Goal: Information Seeking & Learning: Find specific fact

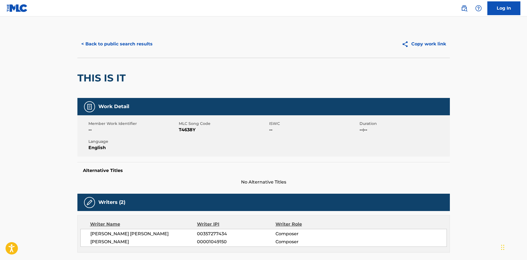
click at [92, 47] on button "< Back to public search results" at bounding box center [116, 44] width 79 height 14
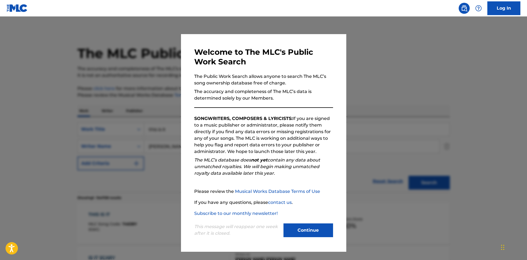
scroll to position [190, 0]
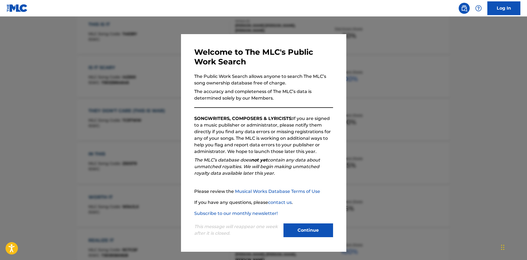
click at [295, 232] on button "Continue" at bounding box center [309, 231] width 50 height 14
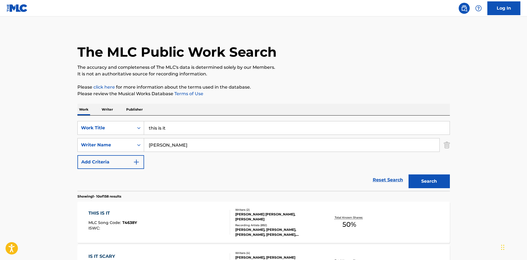
scroll to position [0, 0]
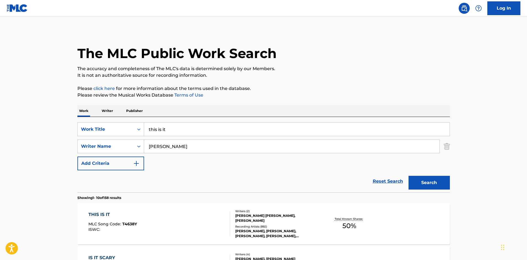
click at [166, 134] on input "this is it" at bounding box center [297, 129] width 306 height 13
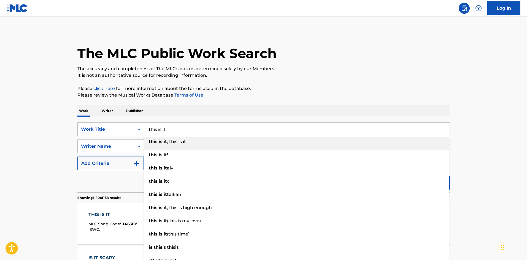
click at [166, 134] on input "this is it" at bounding box center [297, 129] width 306 height 13
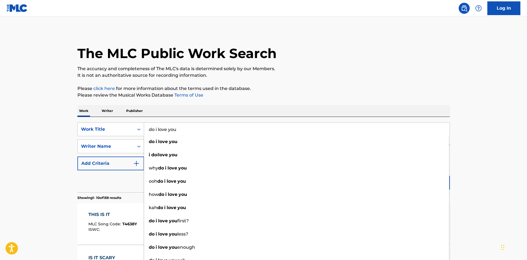
type input "do i love you"
click at [123, 181] on div "Reset Search Search" at bounding box center [263, 182] width 373 height 22
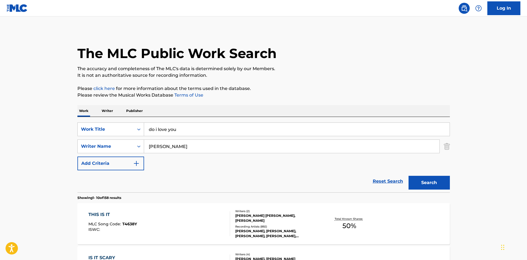
click at [165, 150] on input "[PERSON_NAME]" at bounding box center [291, 146] width 295 height 13
type input "anka"
click at [409, 176] on button "Search" at bounding box center [429, 183] width 41 height 14
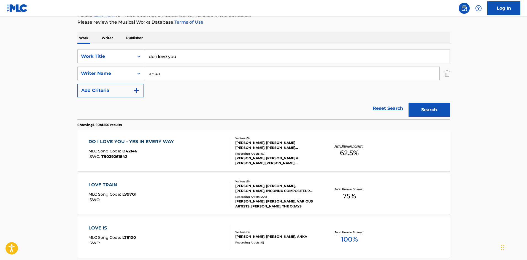
scroll to position [74, 0]
click at [271, 148] on div "[PERSON_NAME], [PERSON_NAME] [PERSON_NAME], [PERSON_NAME] [PERSON_NAME], [PERSO…" at bounding box center [276, 145] width 83 height 10
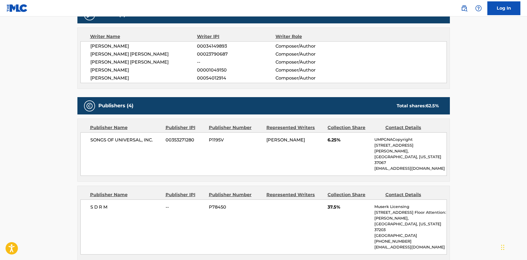
scroll to position [220, 0]
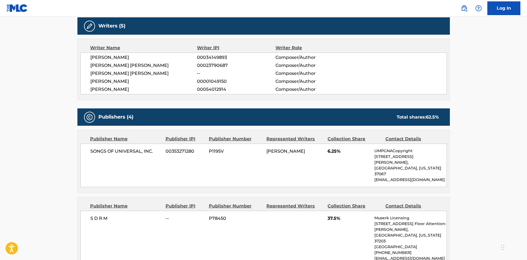
click at [34, 142] on main "< Back to public search results Copy work link DO I LOVE YOU - YES IN EVERY WAY…" at bounding box center [263, 239] width 527 height 887
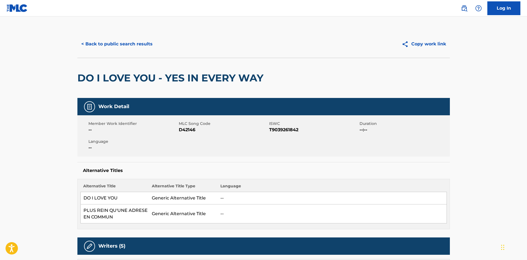
click at [127, 39] on button "< Back to public search results" at bounding box center [116, 44] width 79 height 14
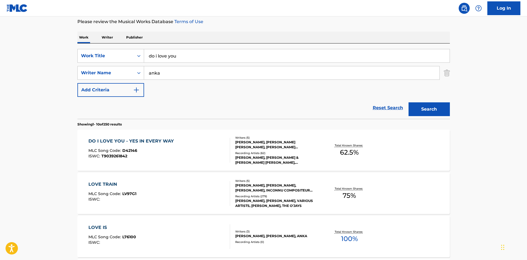
click at [192, 57] on input "do i love you" at bounding box center [297, 55] width 306 height 13
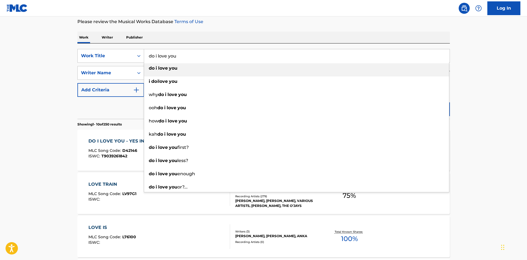
click at [192, 57] on input "do i love you" at bounding box center [297, 55] width 306 height 13
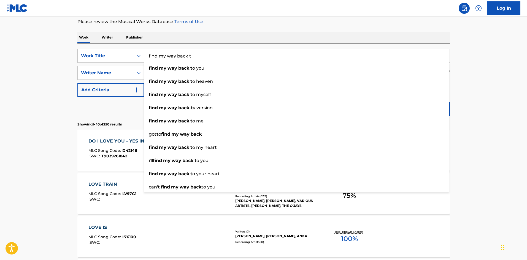
type input "find my way back t"
click at [120, 106] on div "Reset Search Search" at bounding box center [263, 108] width 373 height 22
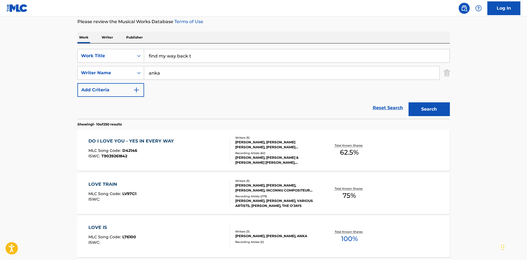
click at [426, 112] on button "Search" at bounding box center [429, 110] width 41 height 14
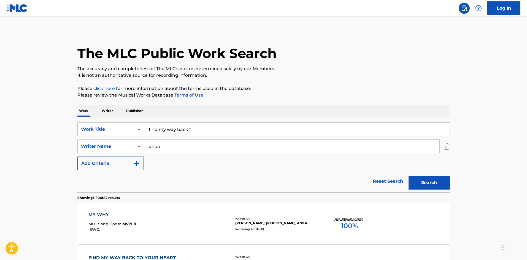
scroll to position [110, 0]
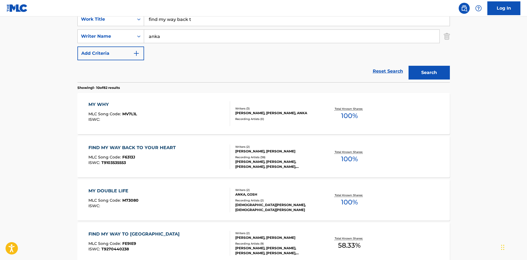
click at [274, 163] on div "[PERSON_NAME], [PERSON_NAME], [PERSON_NAME], [PERSON_NAME], [PERSON_NAME]" at bounding box center [276, 165] width 83 height 10
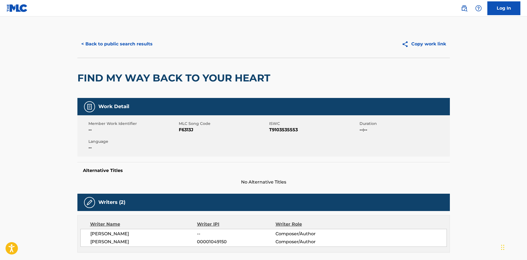
click at [134, 42] on button "< Back to public search results" at bounding box center [116, 44] width 79 height 14
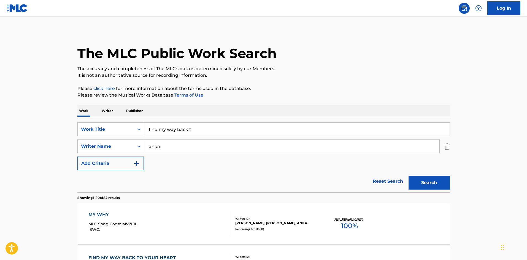
click at [178, 131] on input "find my way back t" at bounding box center [297, 129] width 306 height 13
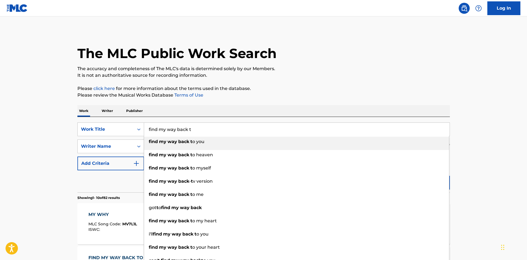
click at [178, 131] on input "find my way back t" at bounding box center [297, 129] width 306 height 13
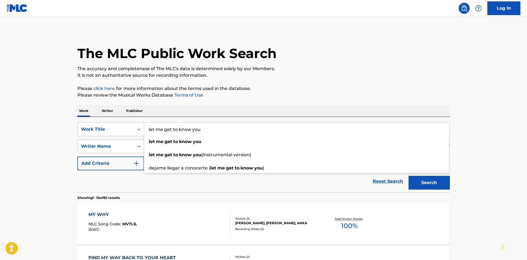
type input "let me get to know you"
drag, startPoint x: 458, startPoint y: 190, endPoint x: 449, endPoint y: 190, distance: 9.1
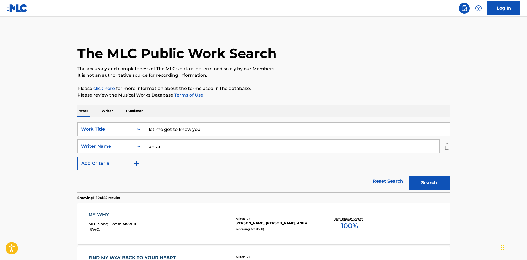
click at [431, 185] on button "Search" at bounding box center [429, 183] width 41 height 14
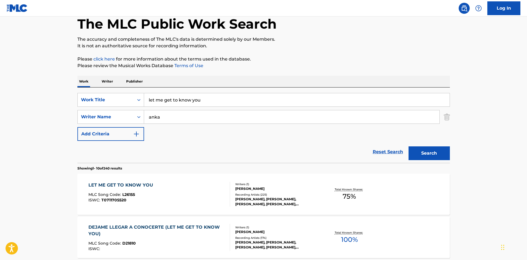
scroll to position [37, 0]
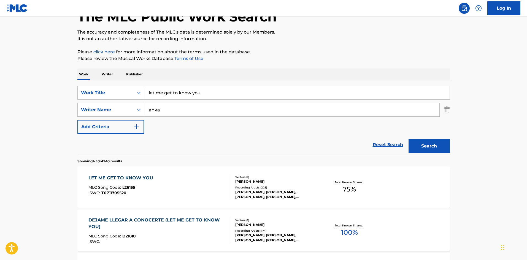
click at [248, 187] on div "Recording Artists ( 225 )" at bounding box center [276, 188] width 83 height 4
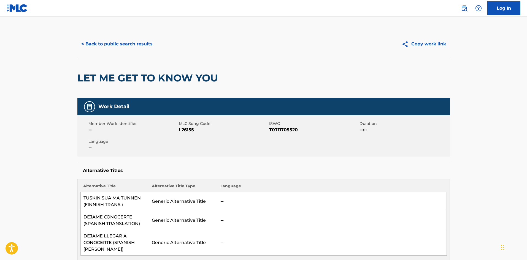
click at [128, 44] on button "< Back to public search results" at bounding box center [116, 44] width 79 height 14
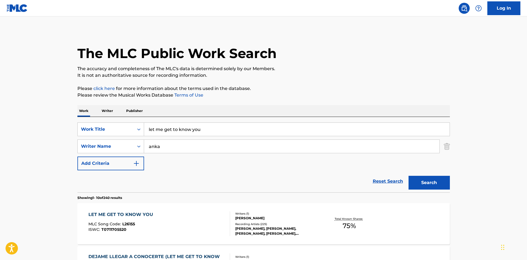
click at [201, 127] on input "let me get to know you" at bounding box center [297, 129] width 306 height 13
type input "i'm not anyone"
click at [425, 181] on button "Search" at bounding box center [429, 183] width 41 height 14
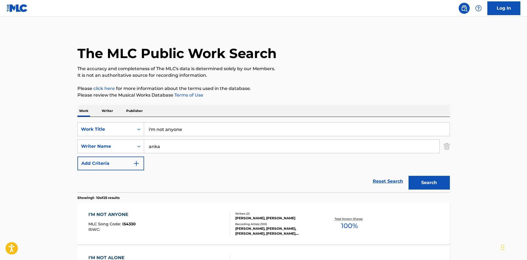
scroll to position [74, 0]
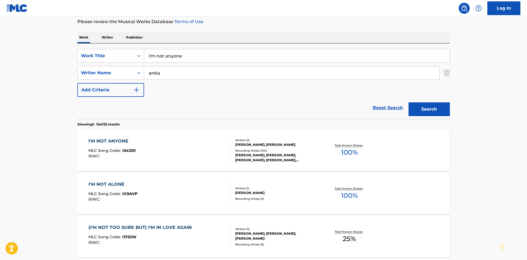
click at [269, 155] on div "[PERSON_NAME], [PERSON_NAME], [PERSON_NAME], [PERSON_NAME], [PERSON_NAME]" at bounding box center [276, 158] width 83 height 10
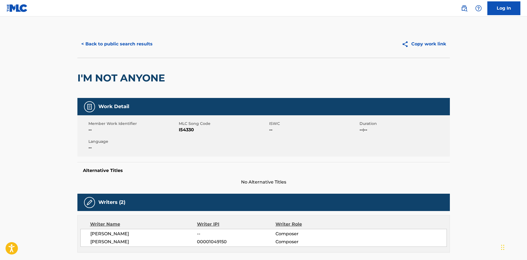
click at [122, 45] on button "< Back to public search results" at bounding box center [116, 44] width 79 height 14
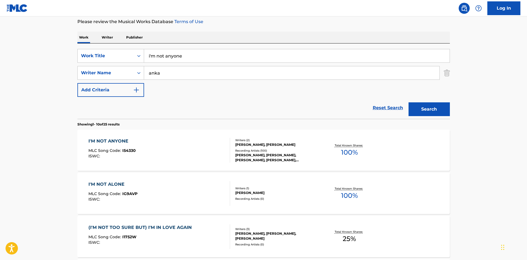
click at [181, 61] on input "i'm not anyone" at bounding box center [297, 55] width 306 height 13
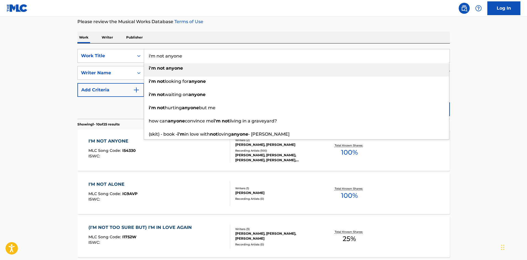
click at [181, 61] on input "i'm not anyone" at bounding box center [297, 55] width 306 height 13
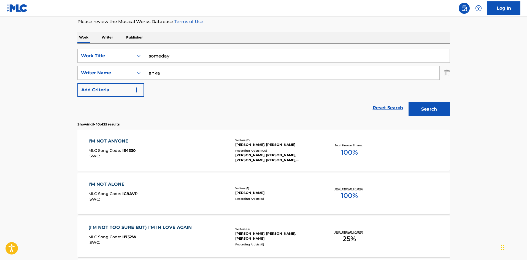
type input "someday"
click at [409, 103] on button "Search" at bounding box center [429, 110] width 41 height 14
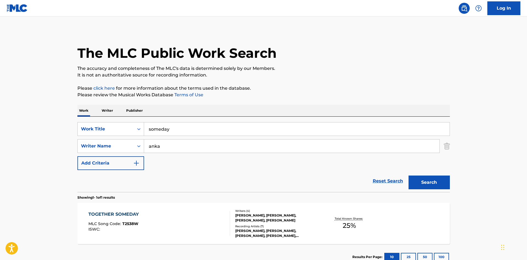
scroll to position [0, 0]
click at [149, 148] on input "anka" at bounding box center [291, 146] width 295 height 13
click at [409, 176] on button "Search" at bounding box center [429, 183] width 41 height 14
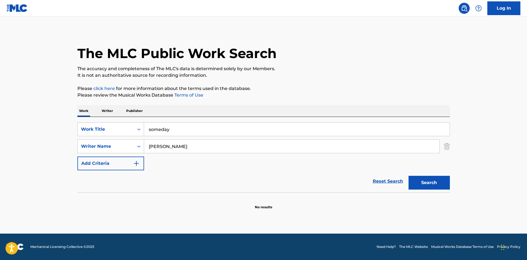
click at [179, 147] on input "[PERSON_NAME]" at bounding box center [291, 146] width 295 height 13
type input "spiro"
click at [409, 176] on button "Search" at bounding box center [429, 183] width 41 height 14
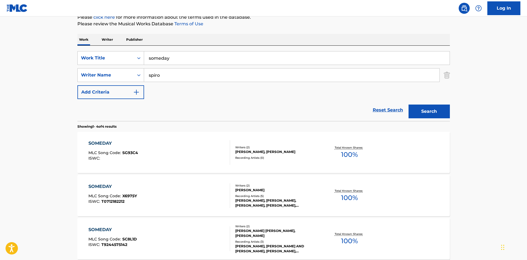
scroll to position [74, 0]
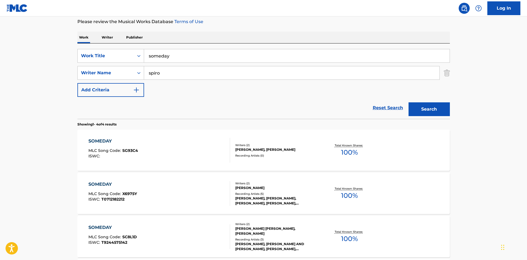
click at [263, 194] on div "Recording Artists ( 5 )" at bounding box center [276, 194] width 83 height 4
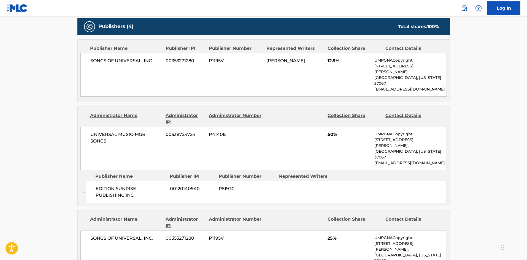
scroll to position [220, 0]
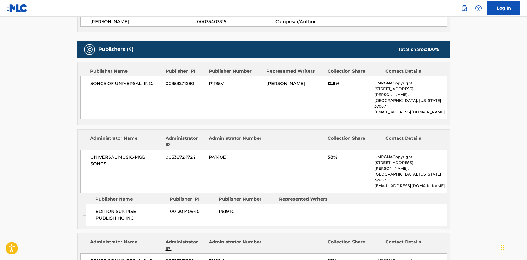
click at [110, 209] on span "EDITION SUNRISE PUBLISHING INC" at bounding box center [131, 215] width 70 height 13
drag, startPoint x: 110, startPoint y: 189, endPoint x: 116, endPoint y: 196, distance: 8.8
click at [116, 209] on span "EDITION SUNRISE PUBLISHING INC" at bounding box center [131, 215] width 70 height 13
copy span "EDITION SUNRISE PUBLISHING"
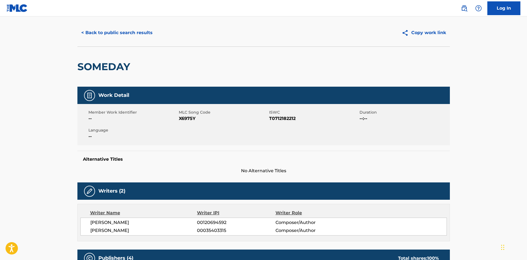
scroll to position [0, 0]
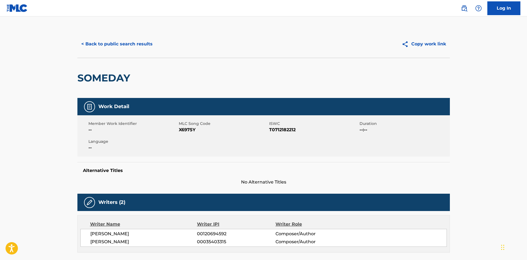
click at [93, 46] on button "< Back to public search results" at bounding box center [116, 44] width 79 height 14
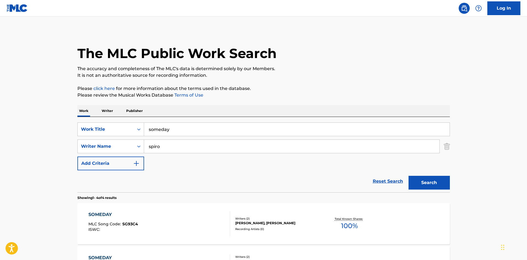
scroll to position [74, 0]
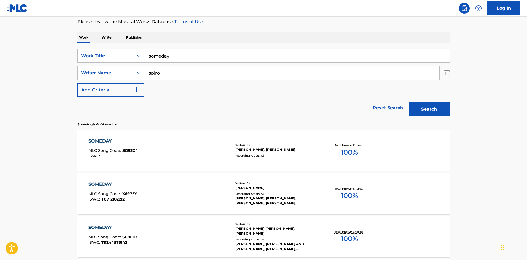
click at [157, 58] on input "someday" at bounding box center [297, 55] width 306 height 13
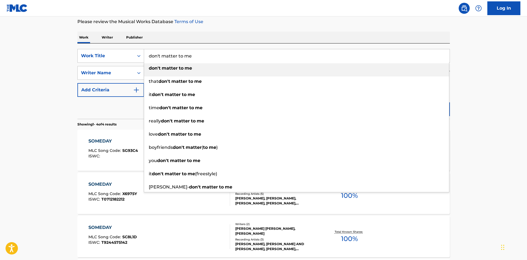
type input "don't matter to me"
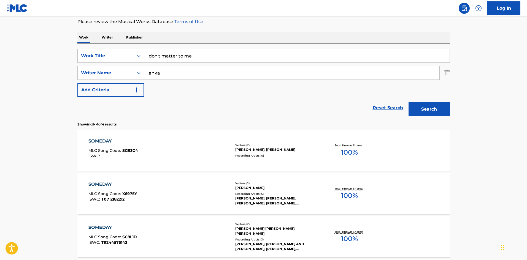
type input "anka"
click at [409, 103] on button "Search" at bounding box center [429, 110] width 41 height 14
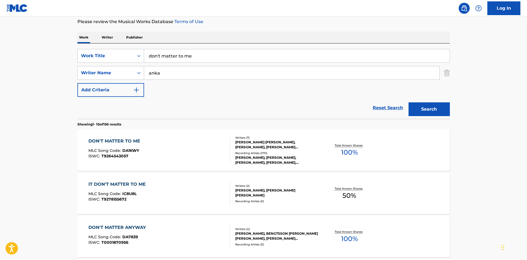
click at [267, 165] on div "[PERSON_NAME], [PERSON_NAME], [PERSON_NAME], [PERSON_NAME], [PERSON_NAME] "40" …" at bounding box center [276, 160] width 83 height 10
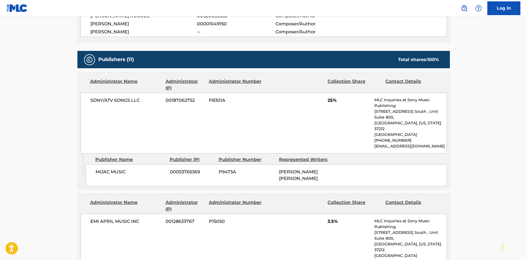
scroll to position [331, 0]
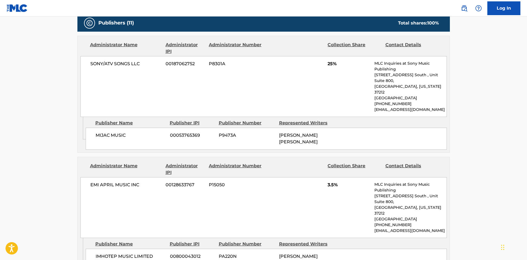
click at [101, 132] on span "MIJAC MUSIC" at bounding box center [131, 135] width 70 height 7
drag, startPoint x: 101, startPoint y: 126, endPoint x: 110, endPoint y: 126, distance: 8.8
click at [110, 132] on span "MIJAC MUSIC" at bounding box center [131, 135] width 70 height 7
copy span "MIJAC"
click at [118, 132] on span "MIJAC MUSIC" at bounding box center [131, 135] width 70 height 7
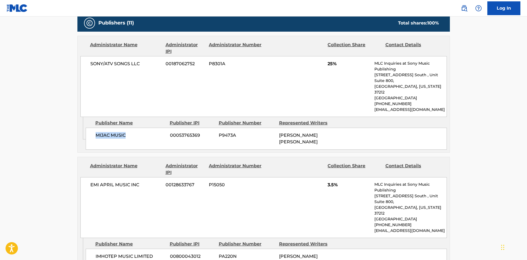
drag, startPoint x: 118, startPoint y: 125, endPoint x: 105, endPoint y: 125, distance: 13.0
click at [105, 132] on span "MIJAC MUSIC" at bounding box center [131, 135] width 70 height 7
copy span "MIJAC MUSIC"
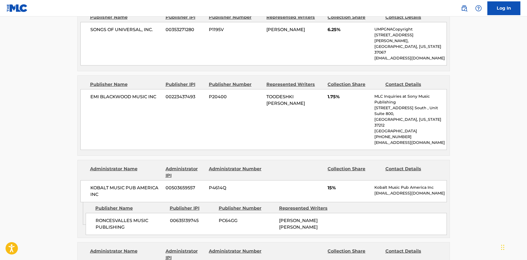
scroll to position [992, 0]
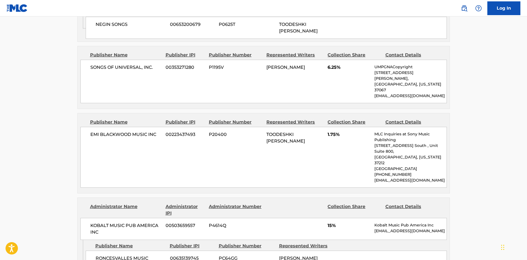
scroll to position [919, 0]
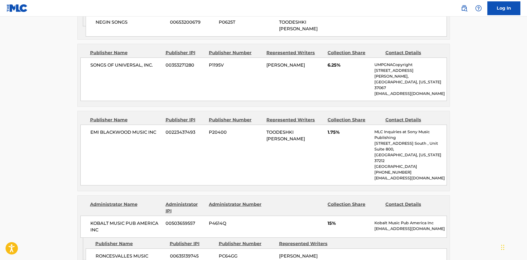
click at [122, 253] on span "RONCESVALLES MUSIC PUBLISHING" at bounding box center [131, 259] width 70 height 13
copy span "RONCESVALLES"
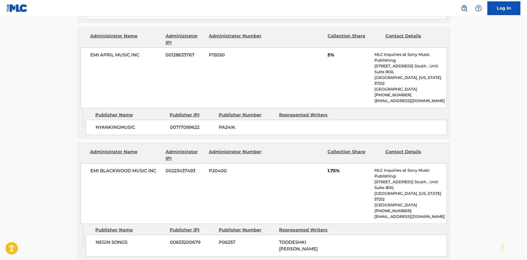
scroll to position [735, 0]
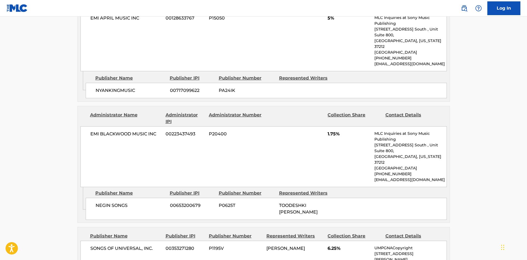
click at [105, 203] on span "NEGIN SONGS" at bounding box center [131, 206] width 70 height 7
drag, startPoint x: 105, startPoint y: 141, endPoint x: 114, endPoint y: 141, distance: 9.4
click at [114, 203] on span "NEGIN SONGS" at bounding box center [131, 206] width 70 height 7
copy span "NEGIN SONGS"
drag, startPoint x: 33, startPoint y: 215, endPoint x: 80, endPoint y: 215, distance: 47.1
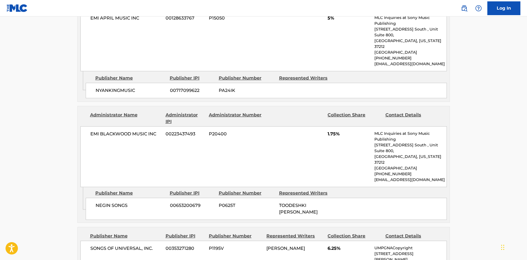
click at [33, 215] on main "< Back to public search results Copy work link DON'T MATTER TO ME Work Detail M…" at bounding box center [263, 127] width 527 height 1692
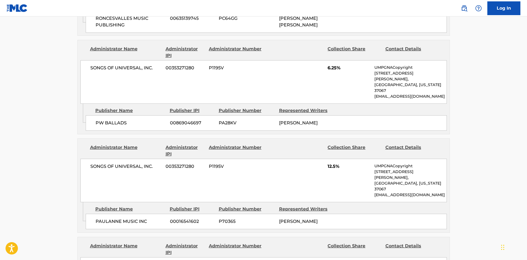
scroll to position [1213, 0]
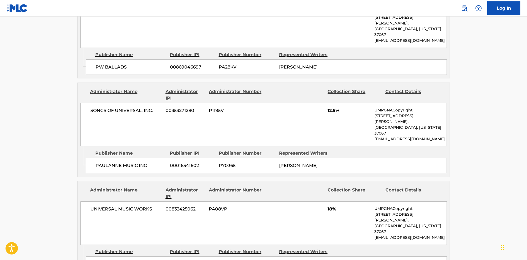
click at [97, 260] on span "LW MUSIC GMR" at bounding box center [131, 264] width 70 height 7
drag, startPoint x: 97, startPoint y: 144, endPoint x: 122, endPoint y: 145, distance: 25.4
click at [122, 260] on span "LW MUSIC GMR" at bounding box center [131, 264] width 70 height 7
copy span "LW MUSIC GMR"
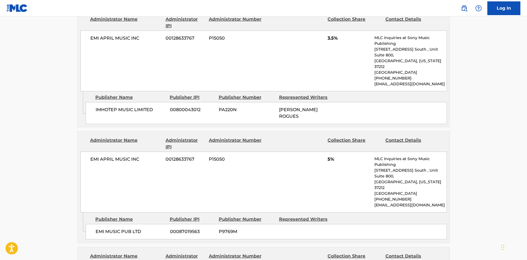
scroll to position [441, 0]
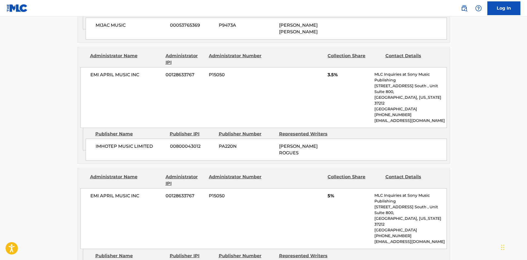
drag, startPoint x: 23, startPoint y: 94, endPoint x: 93, endPoint y: 0, distance: 116.9
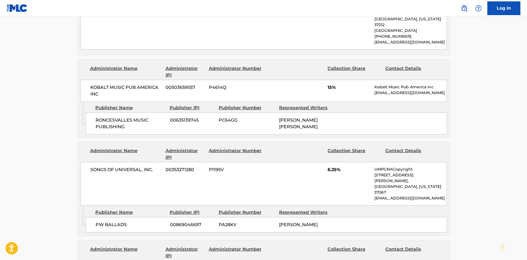
scroll to position [1066, 0]
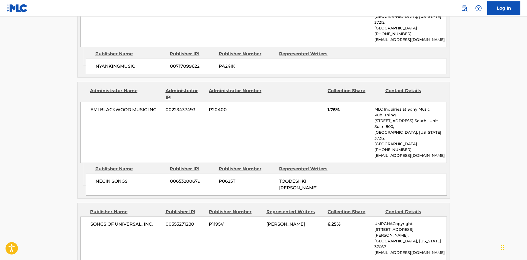
scroll to position [772, 0]
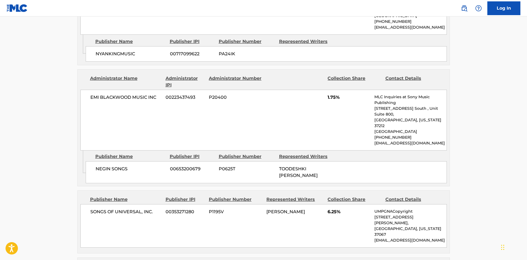
drag, startPoint x: 73, startPoint y: 255, endPoint x: 85, endPoint y: 228, distance: 29.9
click at [73, 255] on div "< Back to public search results Copy work link DON'T MATTER TO ME Work Detail M…" at bounding box center [264, 94] width 386 height 1670
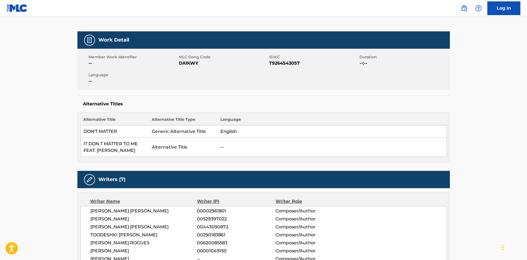
scroll to position [0, 0]
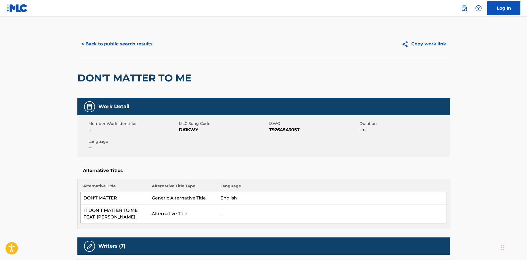
click at [144, 44] on button "< Back to public search results" at bounding box center [116, 44] width 79 height 14
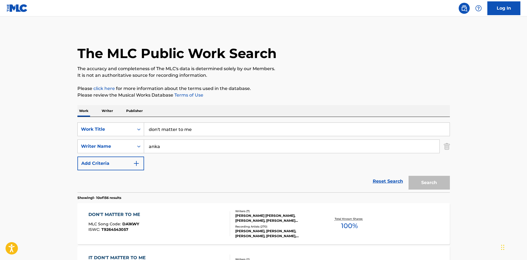
scroll to position [74, 0]
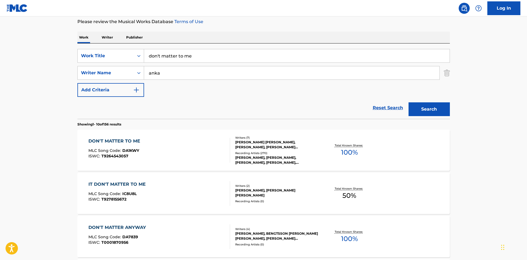
click at [180, 50] on input "don't matter to me" at bounding box center [297, 55] width 306 height 13
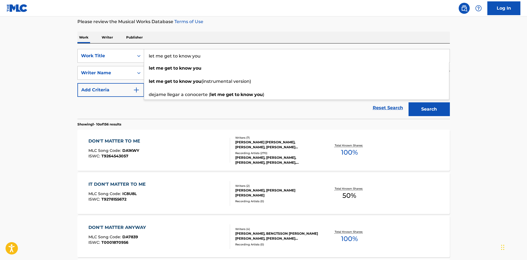
type input "let me get to know you"
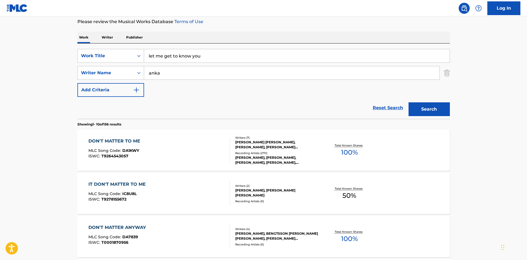
click at [446, 111] on button "Search" at bounding box center [429, 110] width 41 height 14
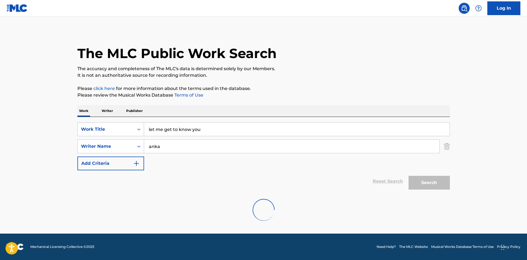
scroll to position [0, 0]
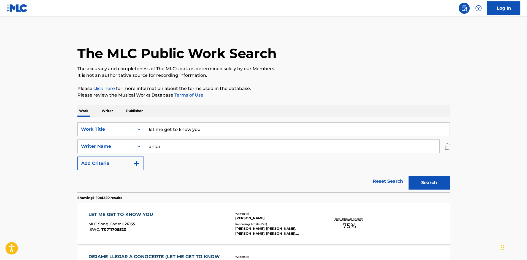
click at [257, 227] on div "[PERSON_NAME], [PERSON_NAME], [PERSON_NAME], [PERSON_NAME], [PERSON_NAME]" at bounding box center [276, 232] width 83 height 10
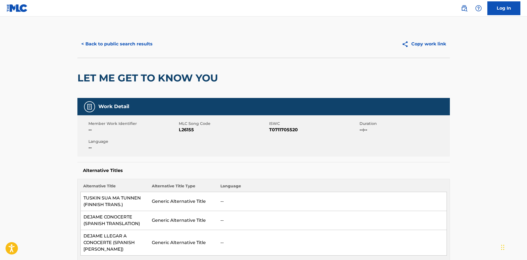
click at [102, 47] on button "< Back to public search results" at bounding box center [116, 44] width 79 height 14
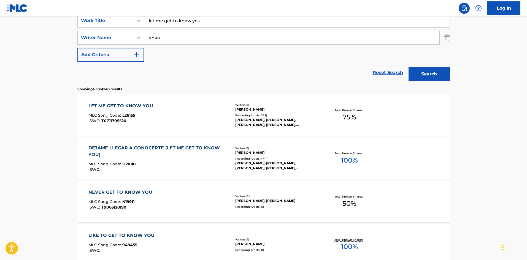
scroll to position [110, 0]
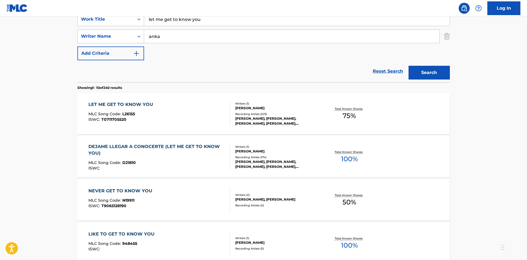
click at [269, 166] on div "[PERSON_NAME], [PERSON_NAME], [PERSON_NAME], [PERSON_NAME], [PERSON_NAME]" at bounding box center [276, 165] width 83 height 10
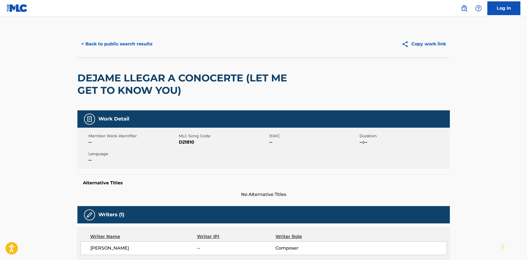
click at [105, 51] on button "< Back to public search results" at bounding box center [116, 44] width 79 height 14
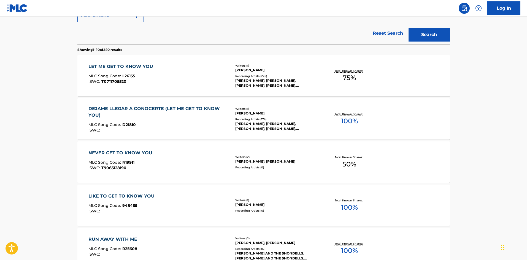
scroll to position [184, 0]
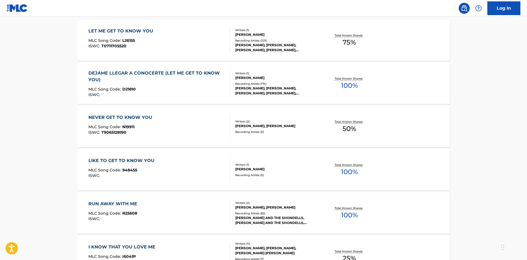
click at [259, 177] on div "Recording Artists ( 0 )" at bounding box center [276, 175] width 83 height 4
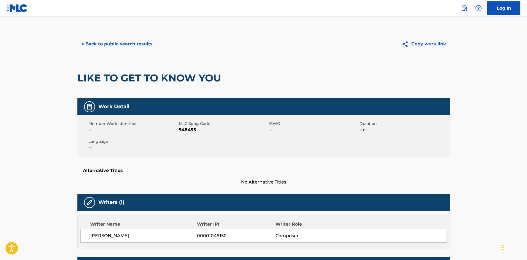
click at [127, 43] on button "< Back to public search results" at bounding box center [116, 44] width 79 height 14
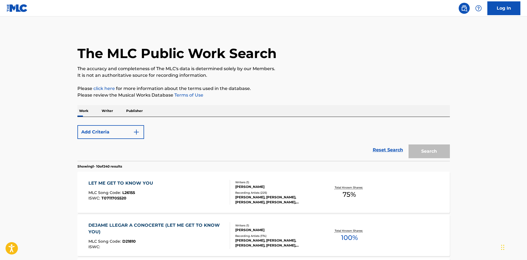
scroll to position [215, 0]
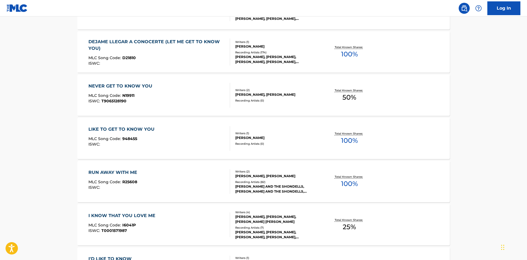
drag, startPoint x: 480, startPoint y: 153, endPoint x: 476, endPoint y: 154, distance: 3.9
click at [480, 153] on main "The MLC Public Work Search The accuracy and completeness of The MLC's data is d…" at bounding box center [263, 125] width 527 height 649
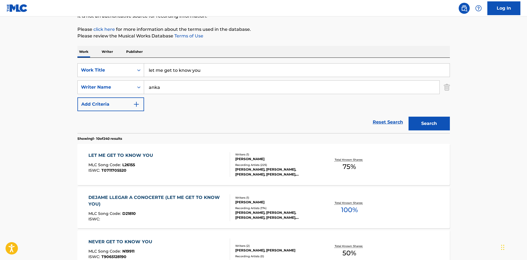
scroll to position [0, 0]
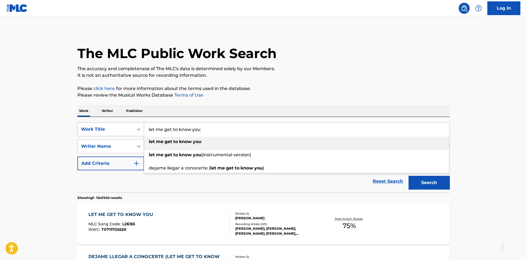
drag, startPoint x: 205, startPoint y: 127, endPoint x: 130, endPoint y: 131, distance: 75.4
click at [130, 131] on div "SearchWithCriteriabae6cb13-114b-4111-a64b-41efc4661f1d Work Title let me get to…" at bounding box center [263, 130] width 373 height 14
paste input "Ogni Volta"
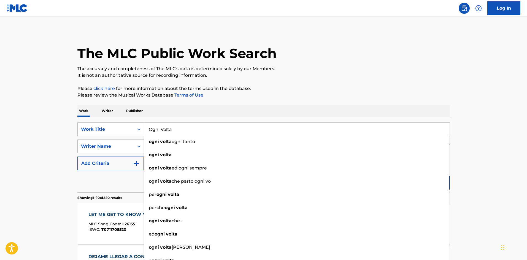
type input "Ogni Volta"
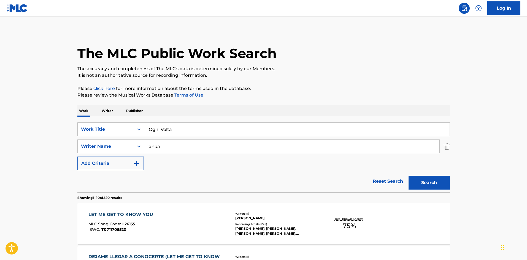
click at [439, 176] on button "Search" at bounding box center [429, 183] width 41 height 14
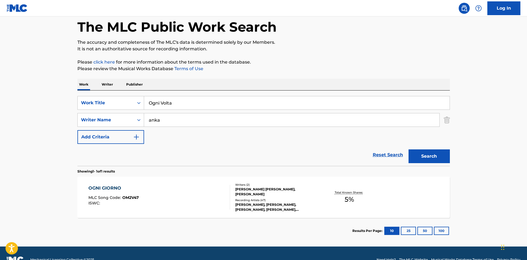
scroll to position [37, 0]
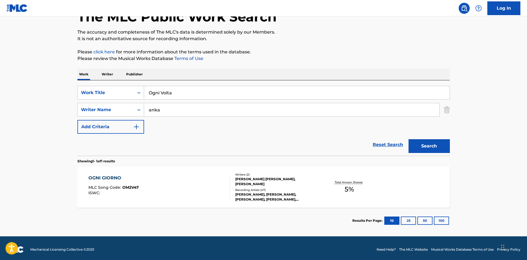
click at [262, 193] on div "[PERSON_NAME], [PERSON_NAME], [PERSON_NAME], [PERSON_NAME], [PERSON_NAME]" at bounding box center [276, 197] width 83 height 10
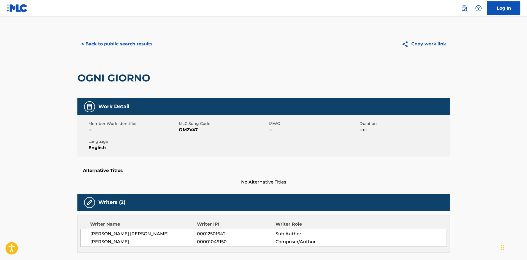
click at [115, 35] on div "< Back to public search results Copy work link" at bounding box center [263, 44] width 373 height 28
click at [114, 42] on button "< Back to public search results" at bounding box center [116, 44] width 79 height 14
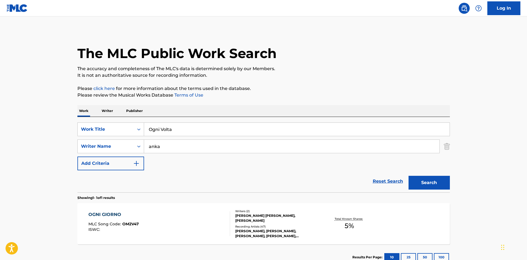
scroll to position [8, 0]
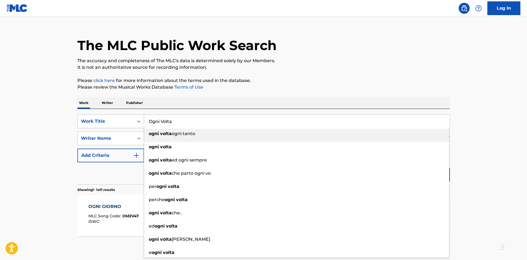
drag, startPoint x: 190, startPoint y: 120, endPoint x: 133, endPoint y: 116, distance: 57.7
click at [133, 116] on div "SearchWithCriteriabae6cb13-114b-4111-a64b-41efc4661f1d Work Title Ogni Volta og…" at bounding box center [263, 122] width 373 height 14
paste input "[PERSON_NAME]"
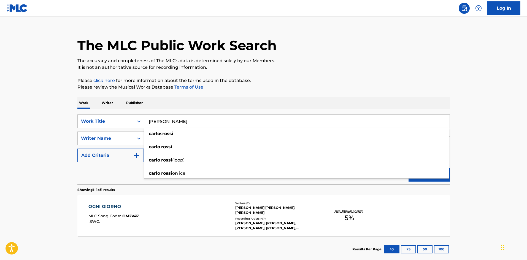
type input "Ogni Volta"
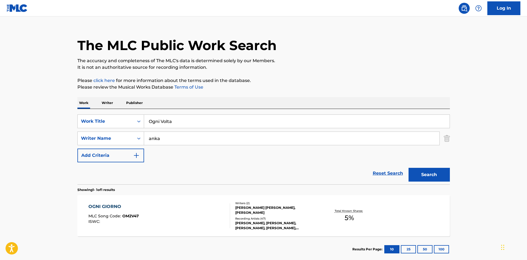
click at [125, 174] on div "Reset Search Search" at bounding box center [263, 174] width 373 height 22
drag, startPoint x: 182, startPoint y: 146, endPoint x: 98, endPoint y: 136, distance: 84.6
click at [98, 136] on div "SearchWithCriteriae8305f9b-3171-4894-b8e9-da64575ab2c7 Writer Name anka" at bounding box center [263, 139] width 373 height 14
paste input "[PERSON_NAME]"
type input "[PERSON_NAME]"
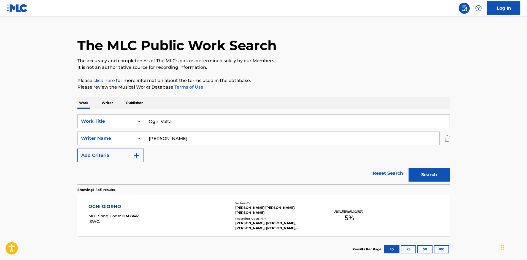
click at [425, 178] on button "Search" at bounding box center [429, 175] width 41 height 14
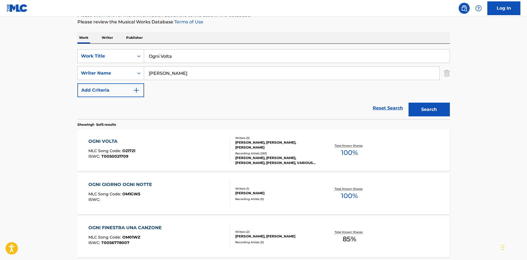
scroll to position [74, 0]
click at [259, 158] on div "[PERSON_NAME], [PERSON_NAME], [PERSON_NAME], [PERSON_NAME], VARIOUS ARTISTS" at bounding box center [276, 160] width 83 height 10
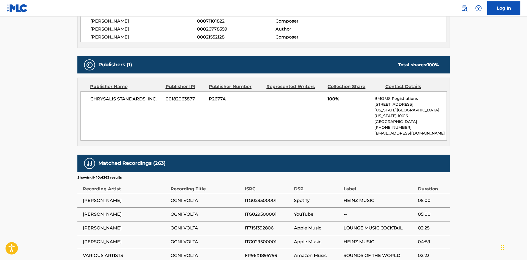
scroll to position [257, 0]
click at [503, 165] on main "< Back to public search results Copy work link OGNI VOLTA Work Detail Member Wo…" at bounding box center [263, 59] width 527 height 601
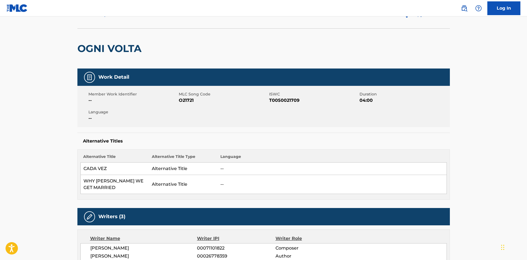
scroll to position [0, 0]
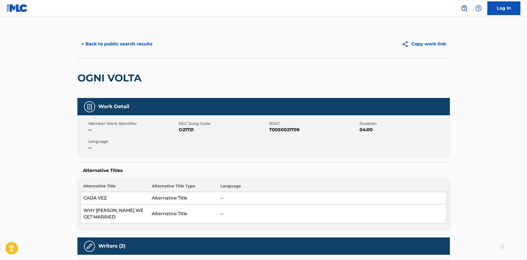
click at [93, 43] on button "< Back to public search results" at bounding box center [116, 44] width 79 height 14
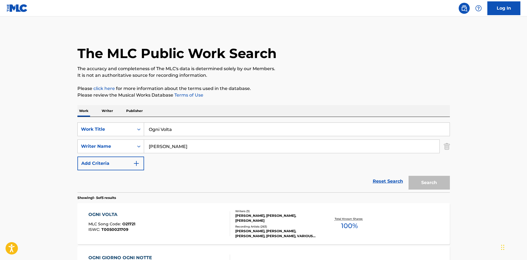
scroll to position [74, 0]
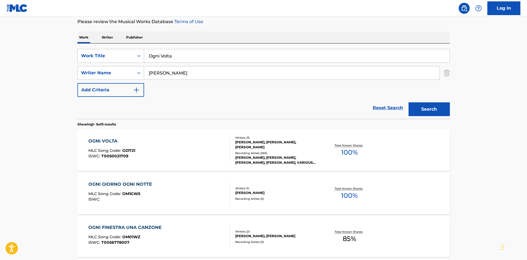
click at [178, 74] on input "[PERSON_NAME]" at bounding box center [291, 72] width 295 height 13
click at [179, 54] on input "Ogni Volta" at bounding box center [297, 55] width 306 height 13
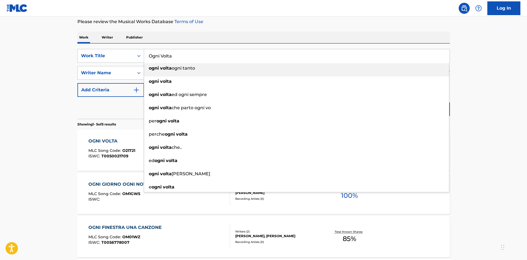
click at [179, 54] on input "Ogni Volta" at bounding box center [297, 55] width 306 height 13
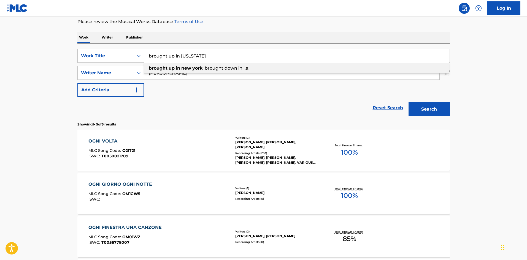
type input "brought up in [US_STATE]"
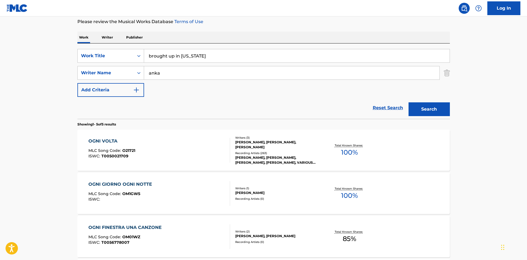
type input "anka"
click at [409, 103] on button "Search" at bounding box center [429, 110] width 41 height 14
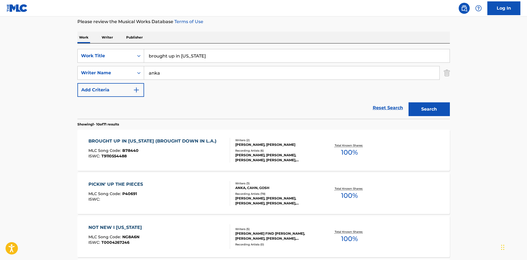
click at [266, 149] on div "Recording Artists ( 6 )" at bounding box center [276, 151] width 83 height 4
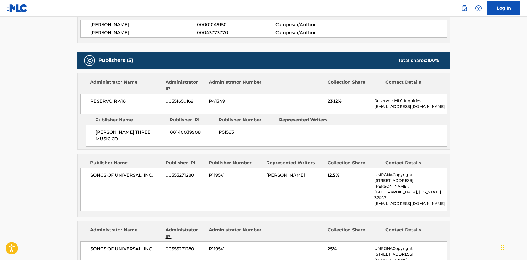
scroll to position [220, 0]
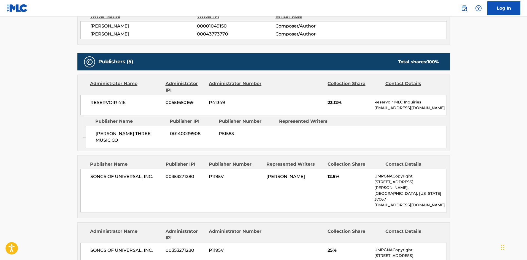
click at [110, 133] on span "[PERSON_NAME] THREE MUSIC CO" at bounding box center [131, 137] width 70 height 13
drag, startPoint x: 110, startPoint y: 133, endPoint x: 143, endPoint y: 135, distance: 33.1
click at [143, 135] on span "[PERSON_NAME] THREE MUSIC CO" at bounding box center [131, 137] width 70 height 13
copy span "[PERSON_NAME] THREE MUSIC"
click at [94, 104] on span "RESERVOIR 416" at bounding box center [125, 103] width 71 height 7
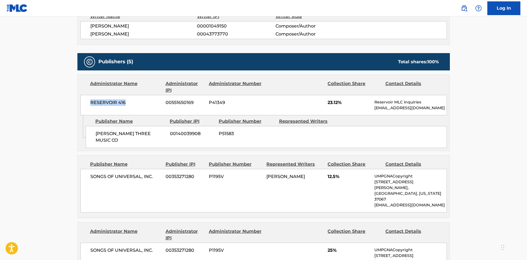
drag, startPoint x: 94, startPoint y: 104, endPoint x: 120, endPoint y: 102, distance: 25.8
click at [120, 102] on span "RESERVOIR 416" at bounding box center [125, 103] width 71 height 7
copy span "RESERVOIR 416"
drag, startPoint x: 327, startPoint y: 104, endPoint x: 338, endPoint y: 106, distance: 12.1
click at [338, 106] on div "RESERVOIR 416 00551650169 P41349 23.12% Reservoir MLC Inquiries [EMAIL_ADDRESS]…" at bounding box center [263, 105] width 367 height 20
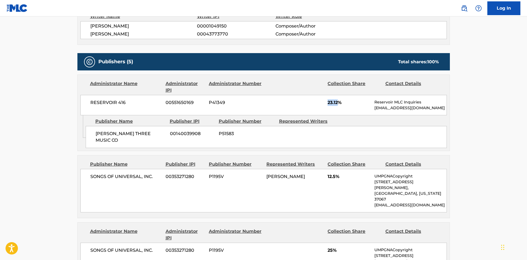
copy span "23.12"
